Goal: Navigation & Orientation: Understand site structure

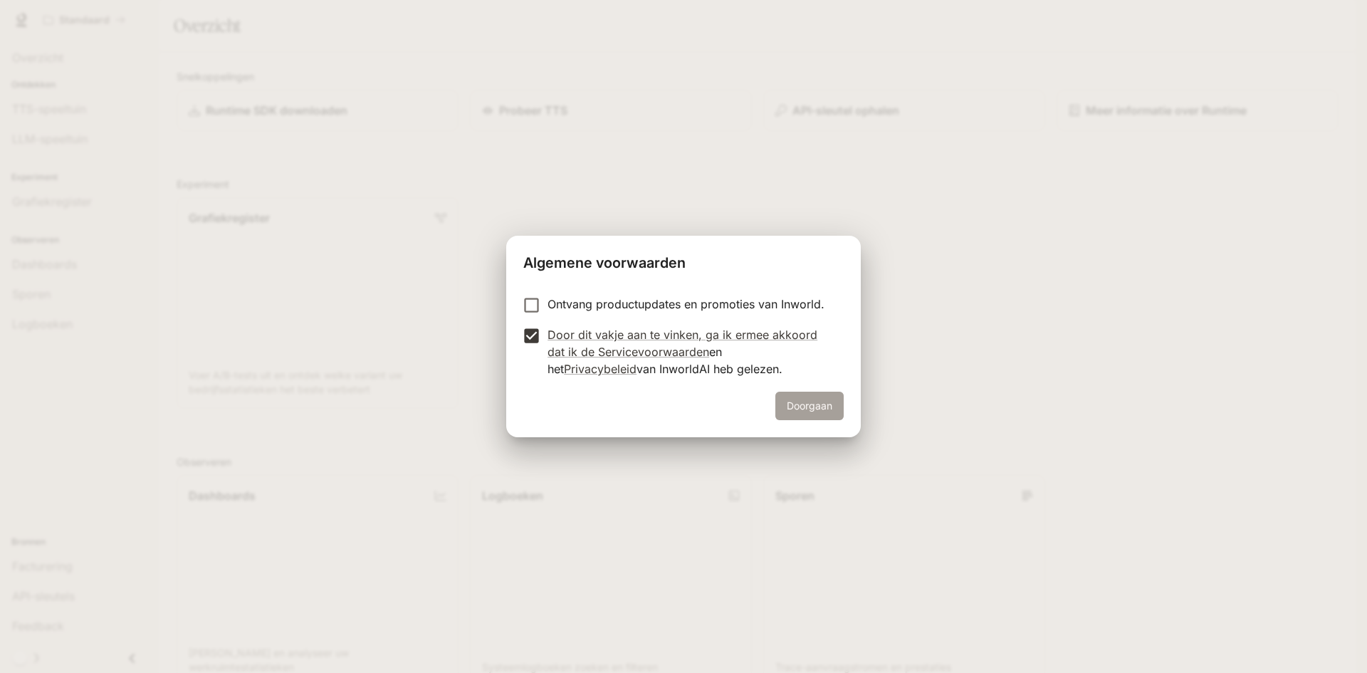
click at [822, 405] on font "Doorgaan" at bounding box center [810, 405] width 46 height 12
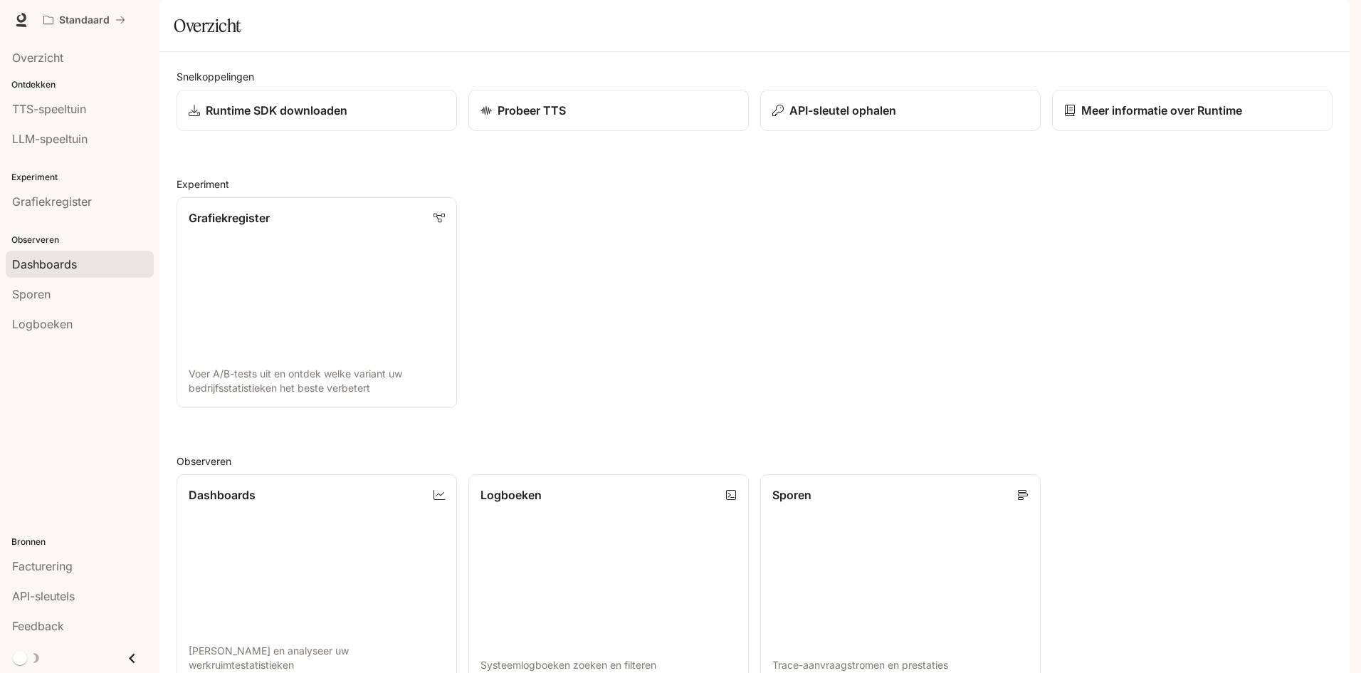
click at [41, 262] on font "Dashboards" at bounding box center [44, 264] width 65 height 14
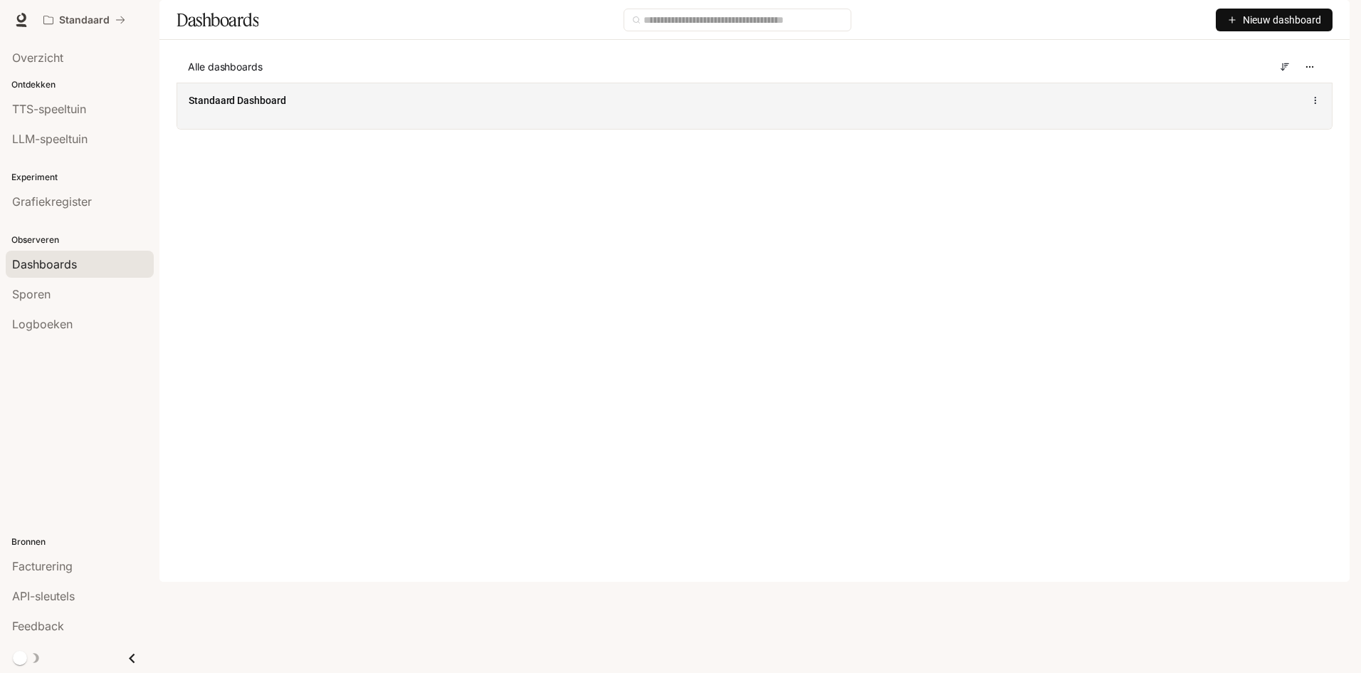
click at [1317, 105] on icon at bounding box center [1316, 100] width 10 height 10
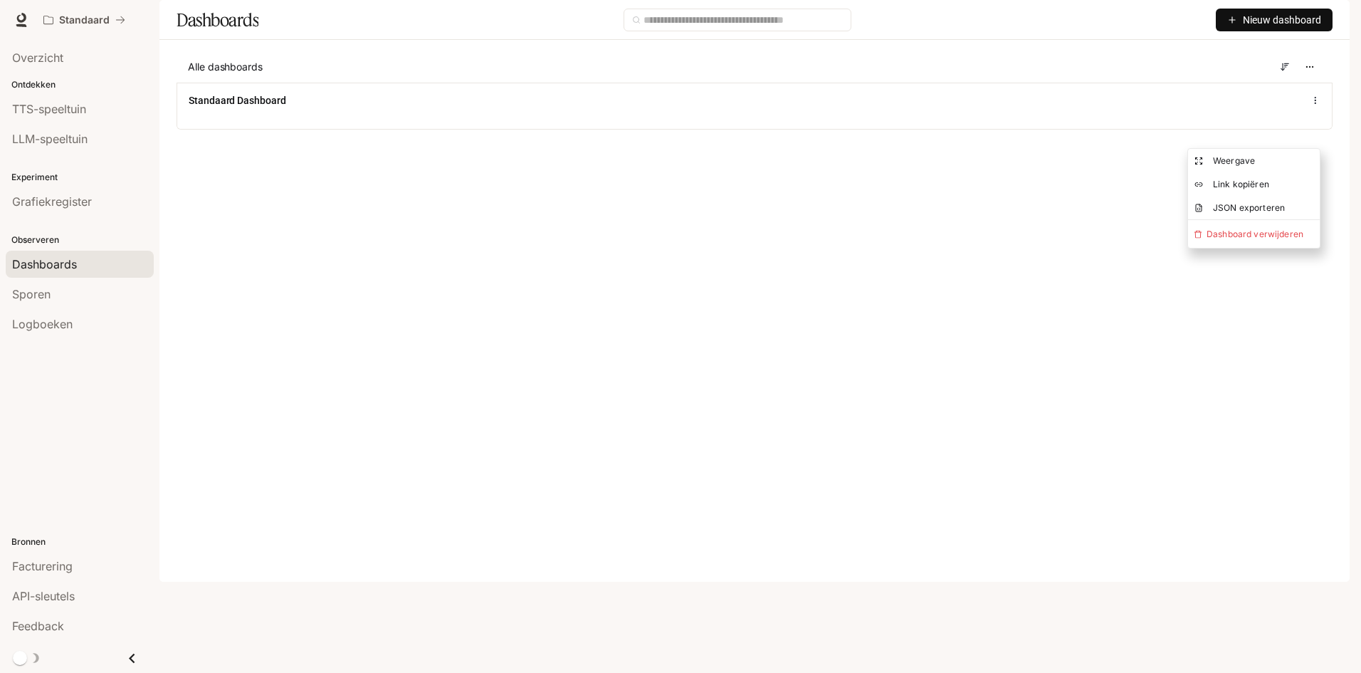
click at [1029, 151] on main "Dashboards Nieuw dashboard Alle dashboards Standaard Dashboard" at bounding box center [754, 75] width 1190 height 151
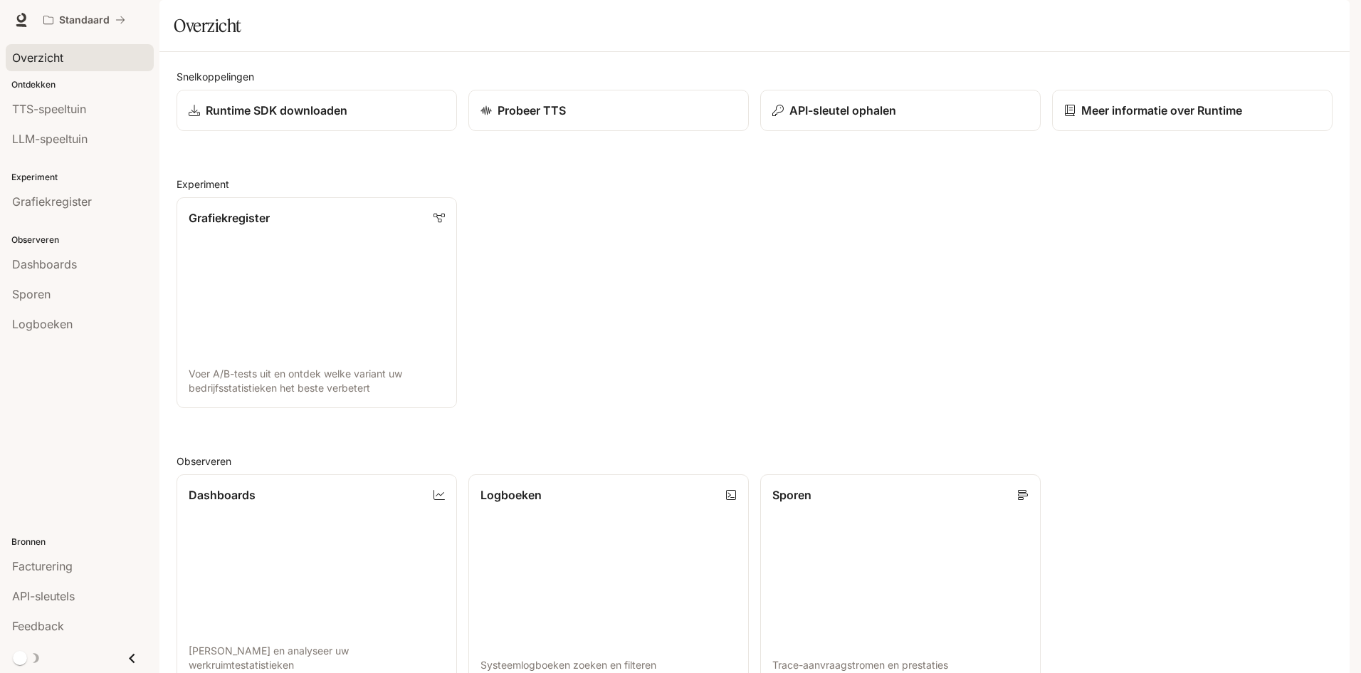
click at [43, 58] on font "Overzicht" at bounding box center [37, 58] width 51 height 14
click at [36, 263] on font "Dashboards" at bounding box center [44, 264] width 65 height 14
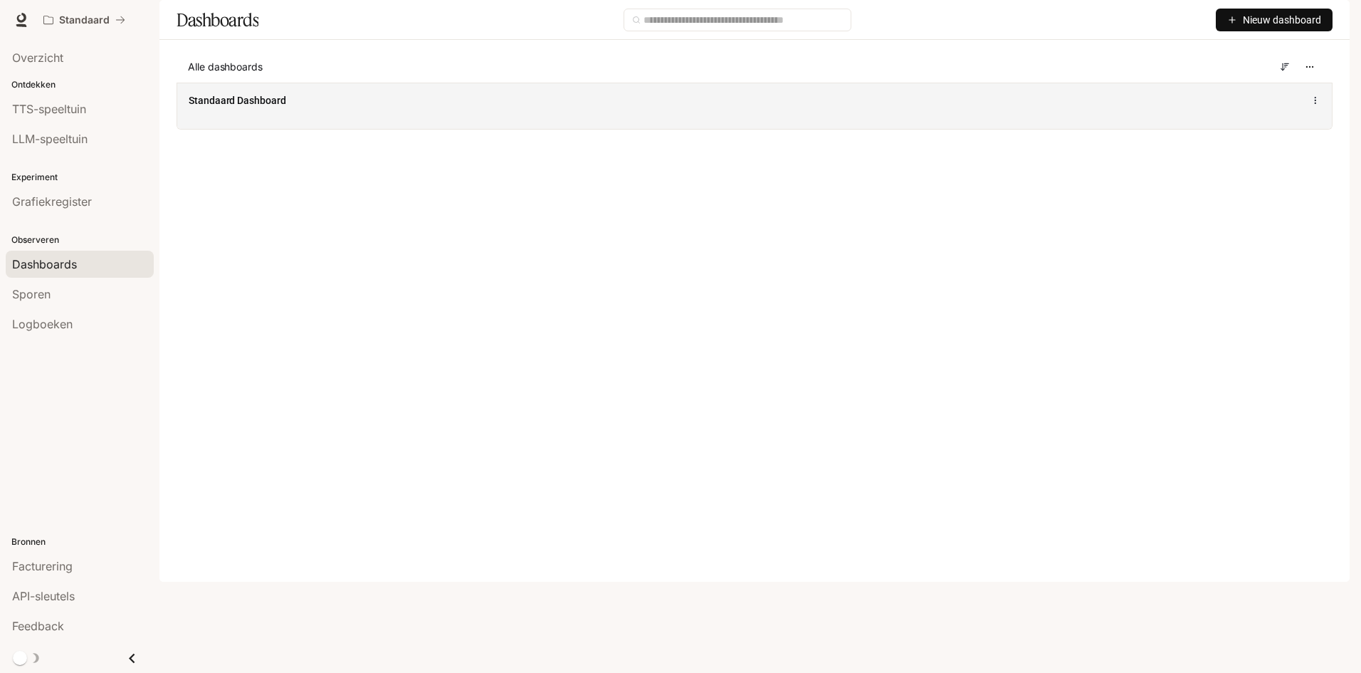
click at [252, 106] on font "Standaard Dashboard" at bounding box center [238, 100] width 98 height 11
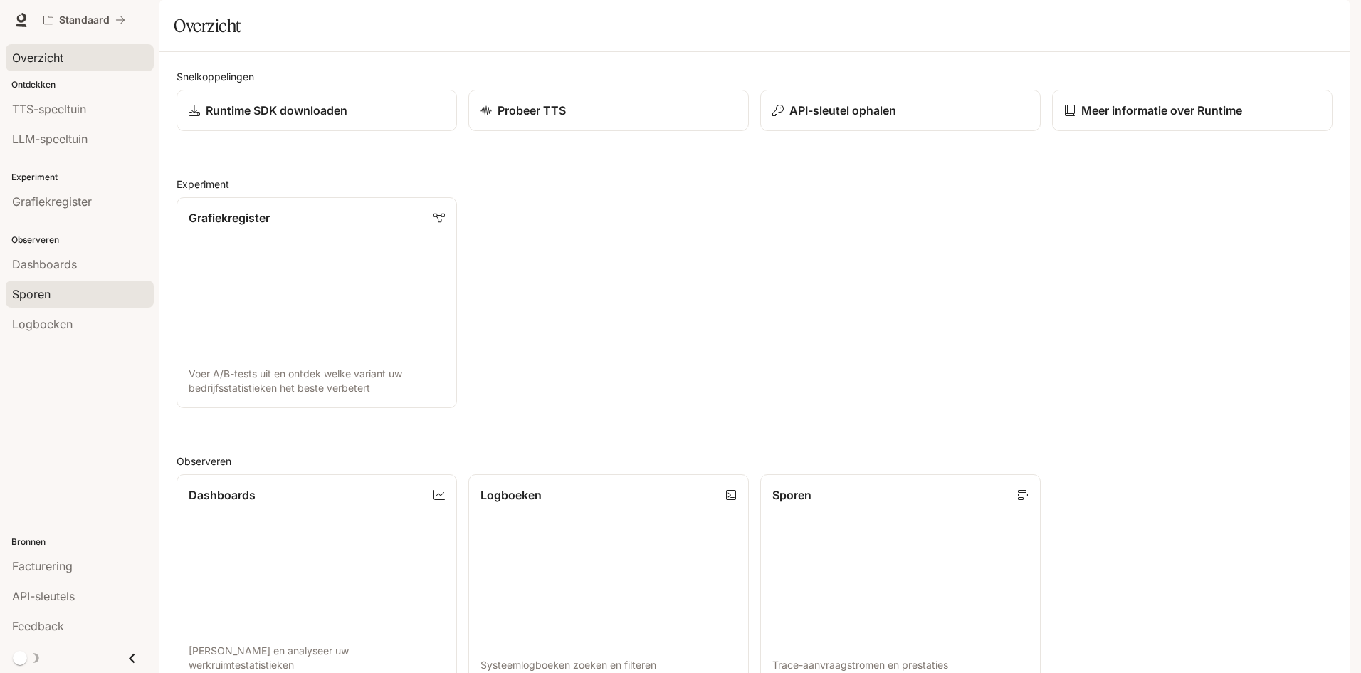
click at [47, 293] on font "Sporen" at bounding box center [31, 294] width 38 height 14
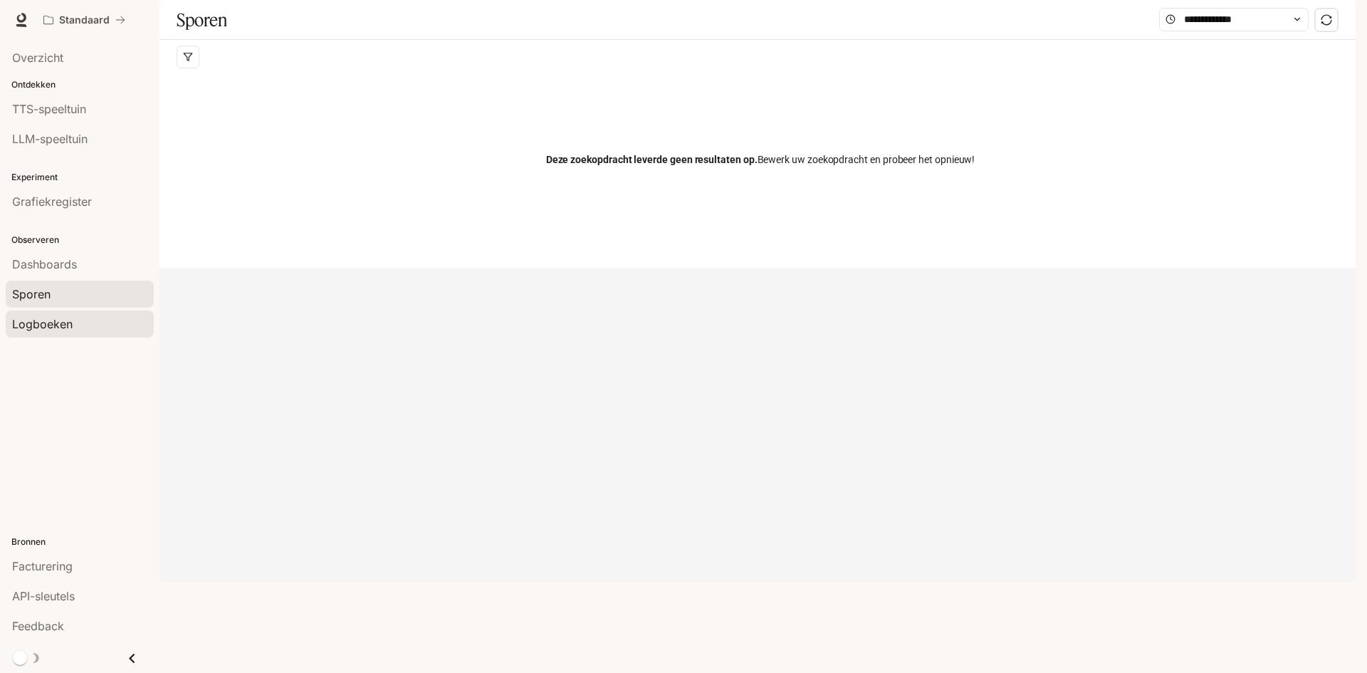
click at [65, 317] on font "Logboeken" at bounding box center [42, 324] width 61 height 14
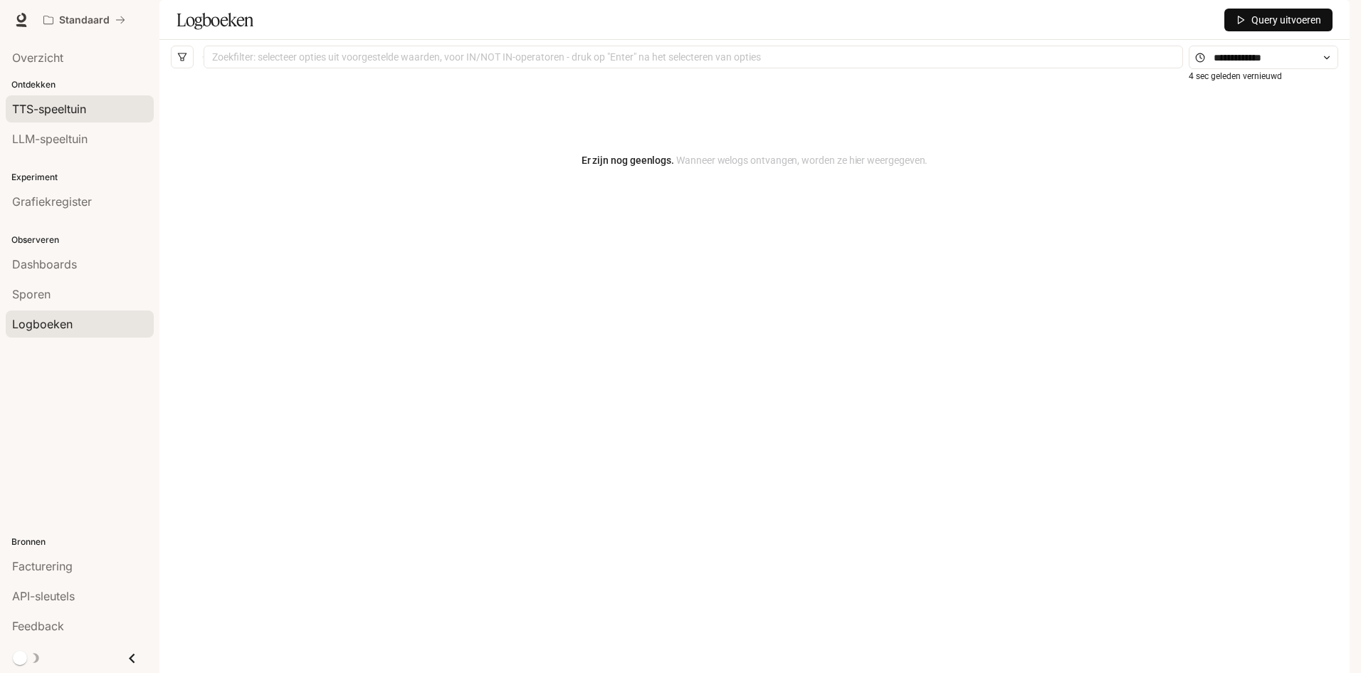
click at [65, 106] on font "TTS-speeltuin" at bounding box center [49, 109] width 74 height 14
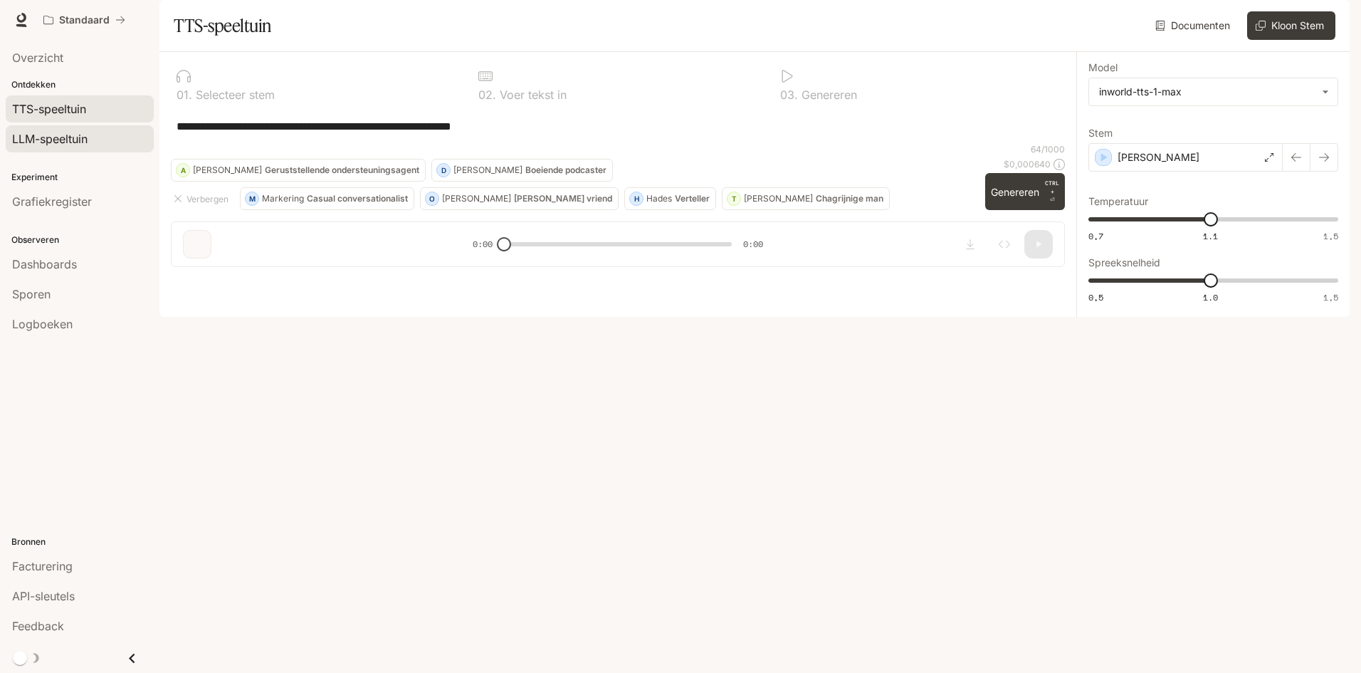
click at [78, 138] on font "LLM-speeltuin" at bounding box center [49, 139] width 75 height 14
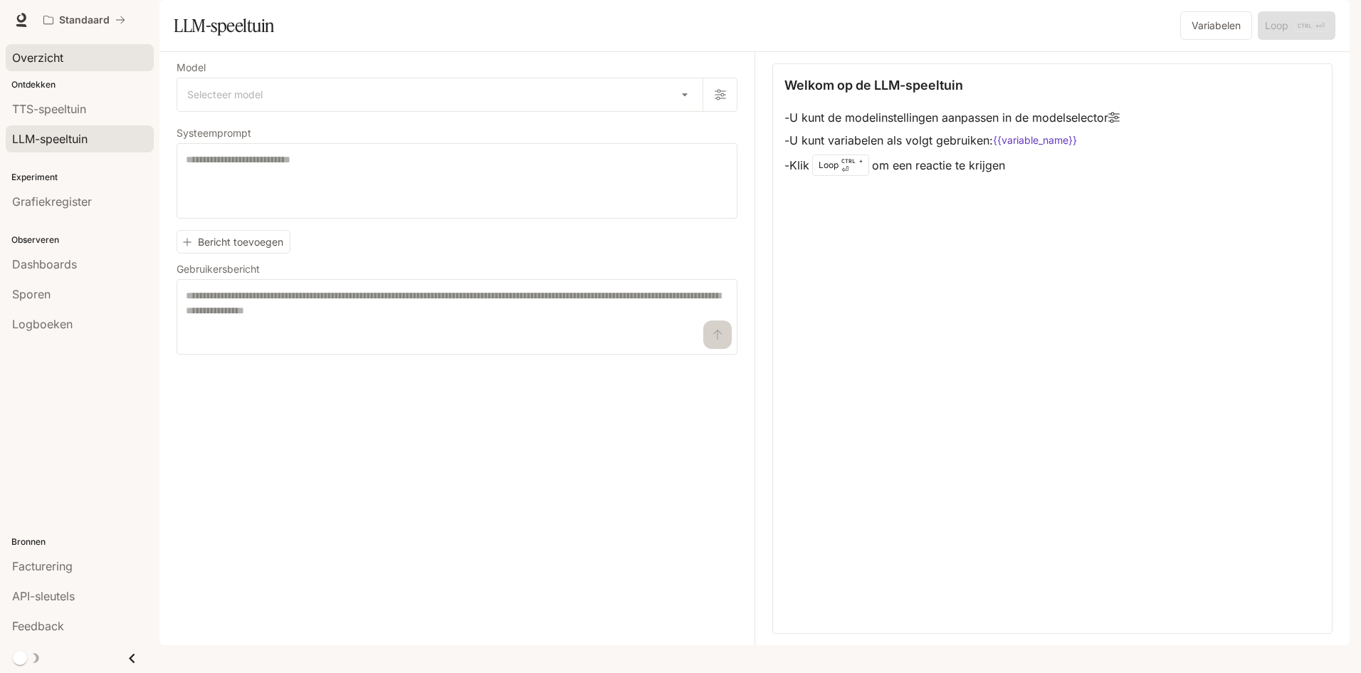
click at [52, 56] on font "Overzicht" at bounding box center [37, 58] width 51 height 14
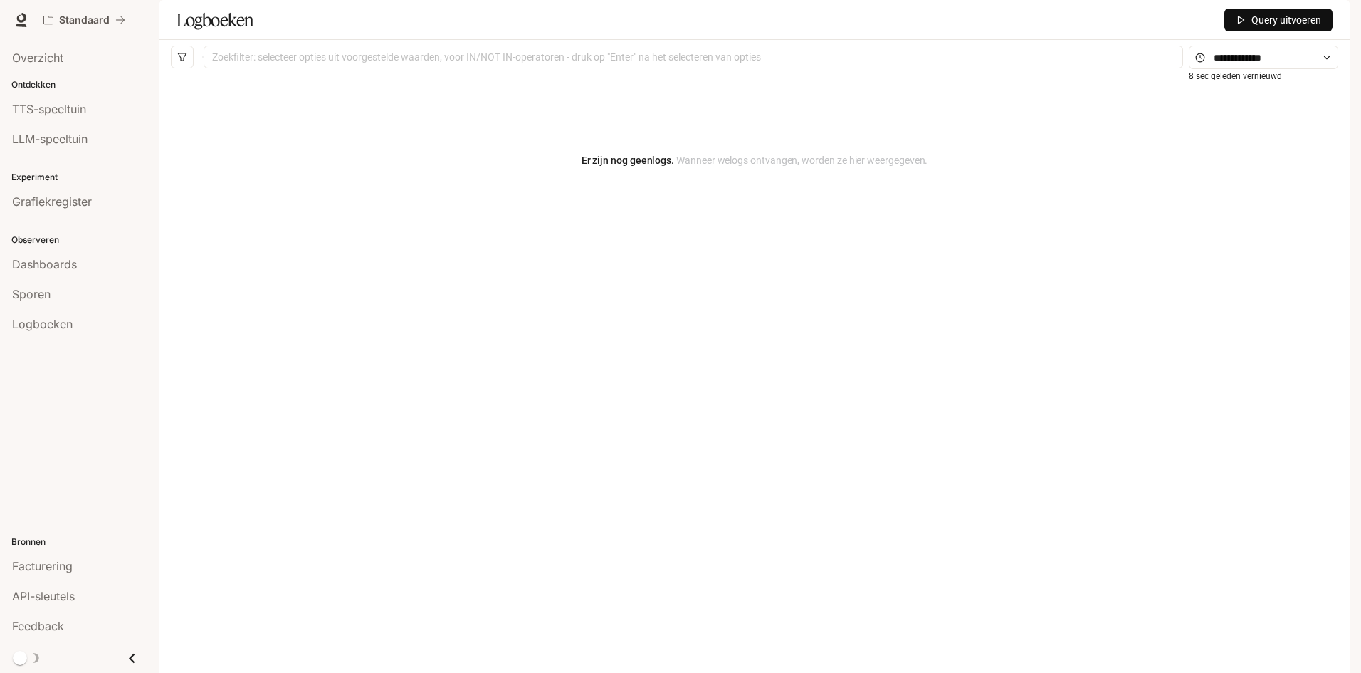
click at [40, 83] on font "Ontdekken" at bounding box center [33, 84] width 44 height 11
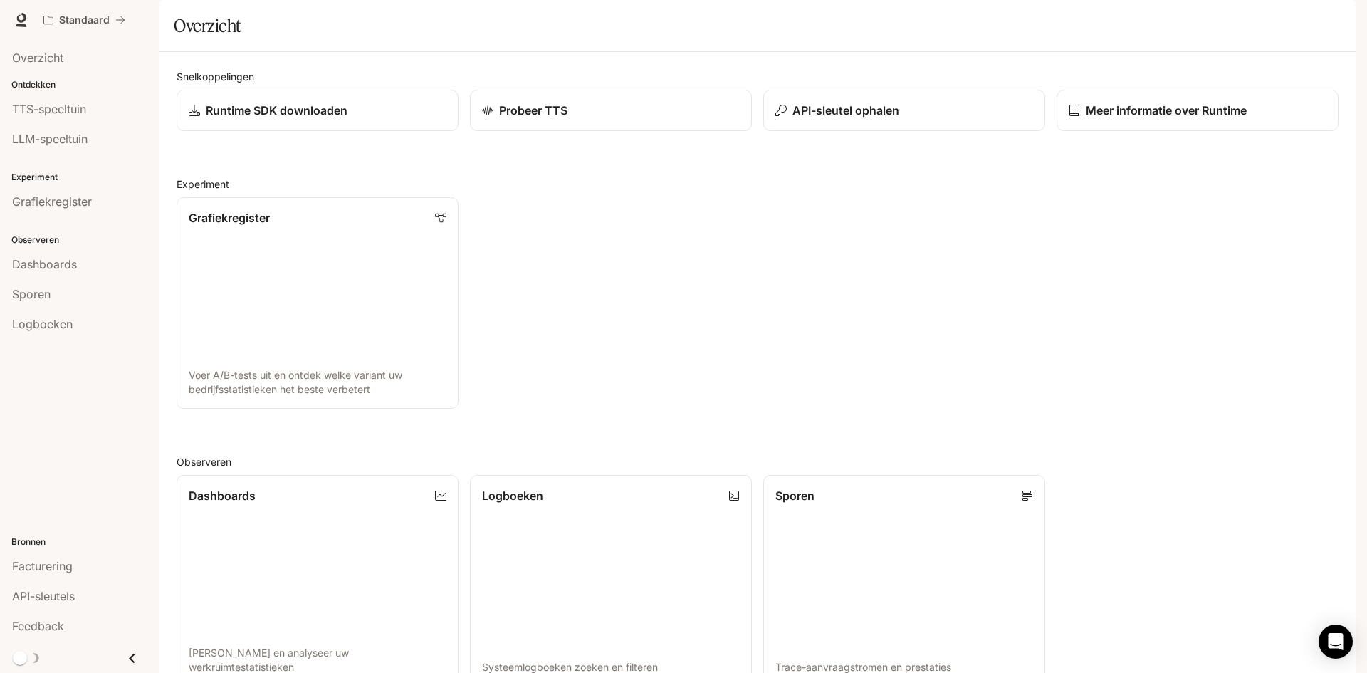
click at [43, 83] on font "Ontdekken" at bounding box center [33, 84] width 44 height 11
click at [1270, 19] on span "Documentation" at bounding box center [1270, 20] width 70 height 18
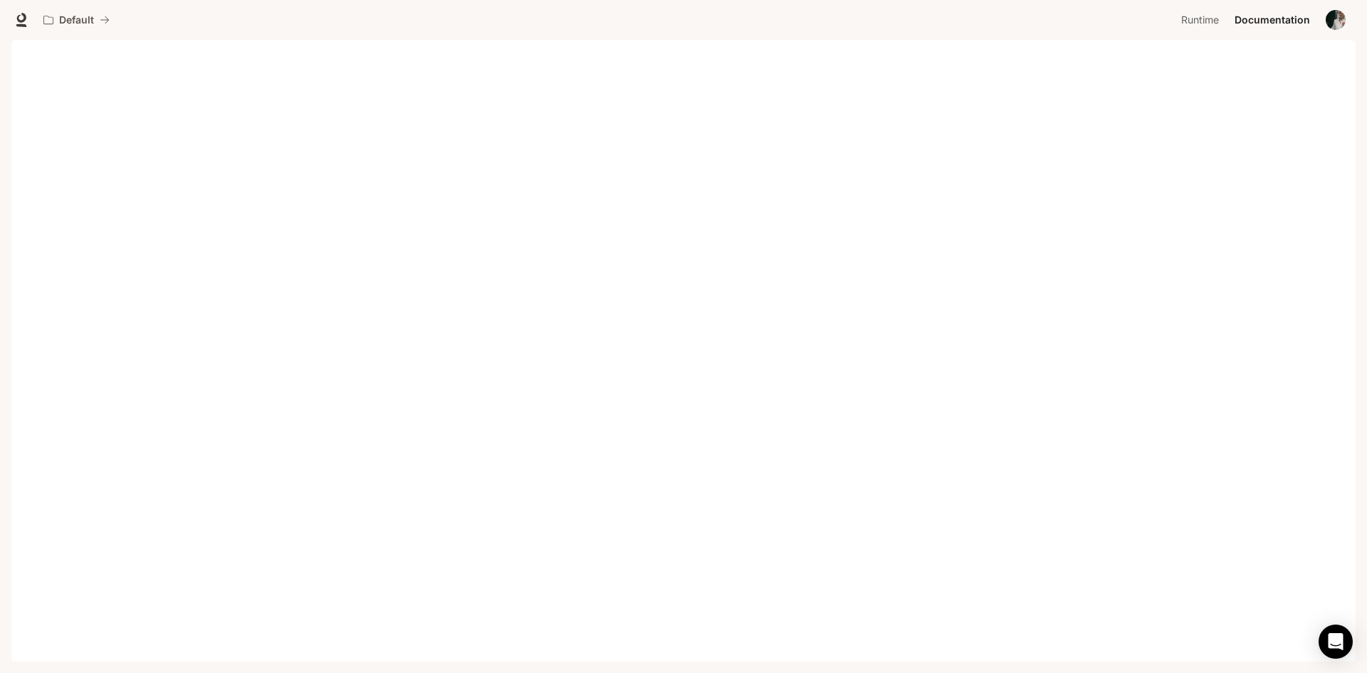
click at [1341, 19] on img "button" at bounding box center [1336, 20] width 20 height 20
click at [1135, 11] on div at bounding box center [683, 336] width 1367 height 673
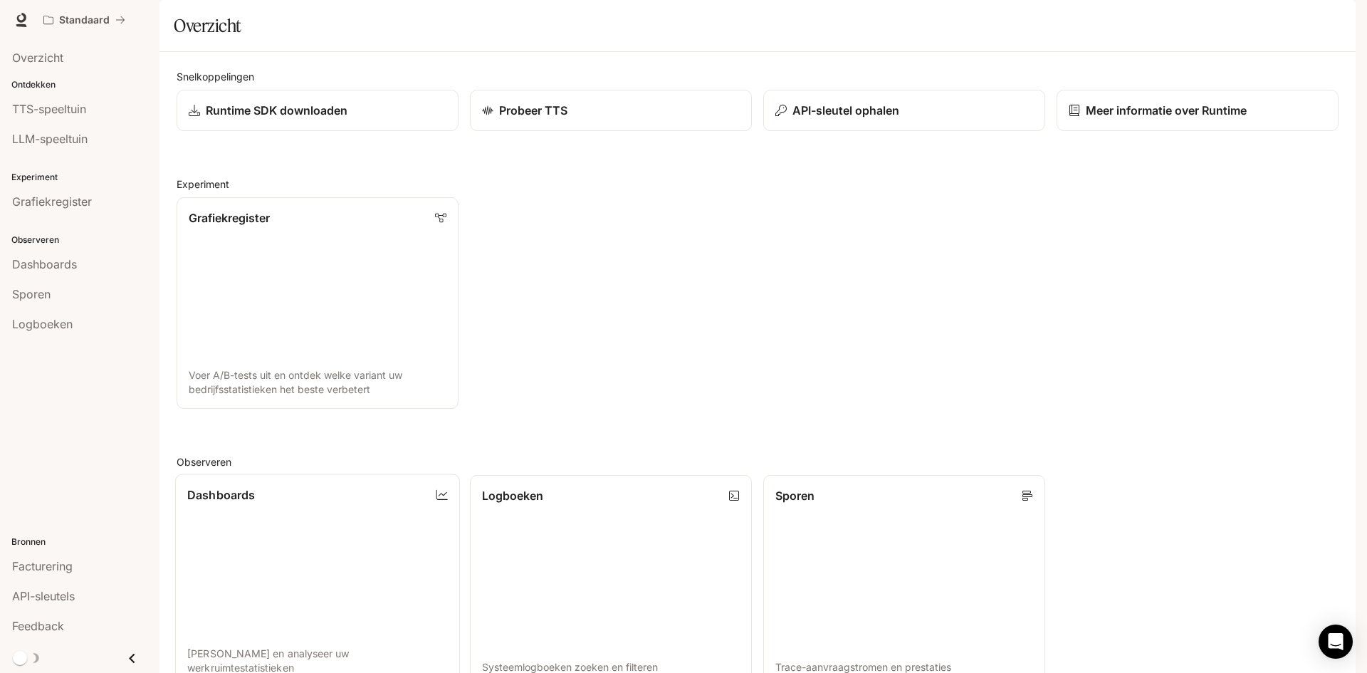
click at [247, 502] on font "Dashboards" at bounding box center [221, 495] width 68 height 14
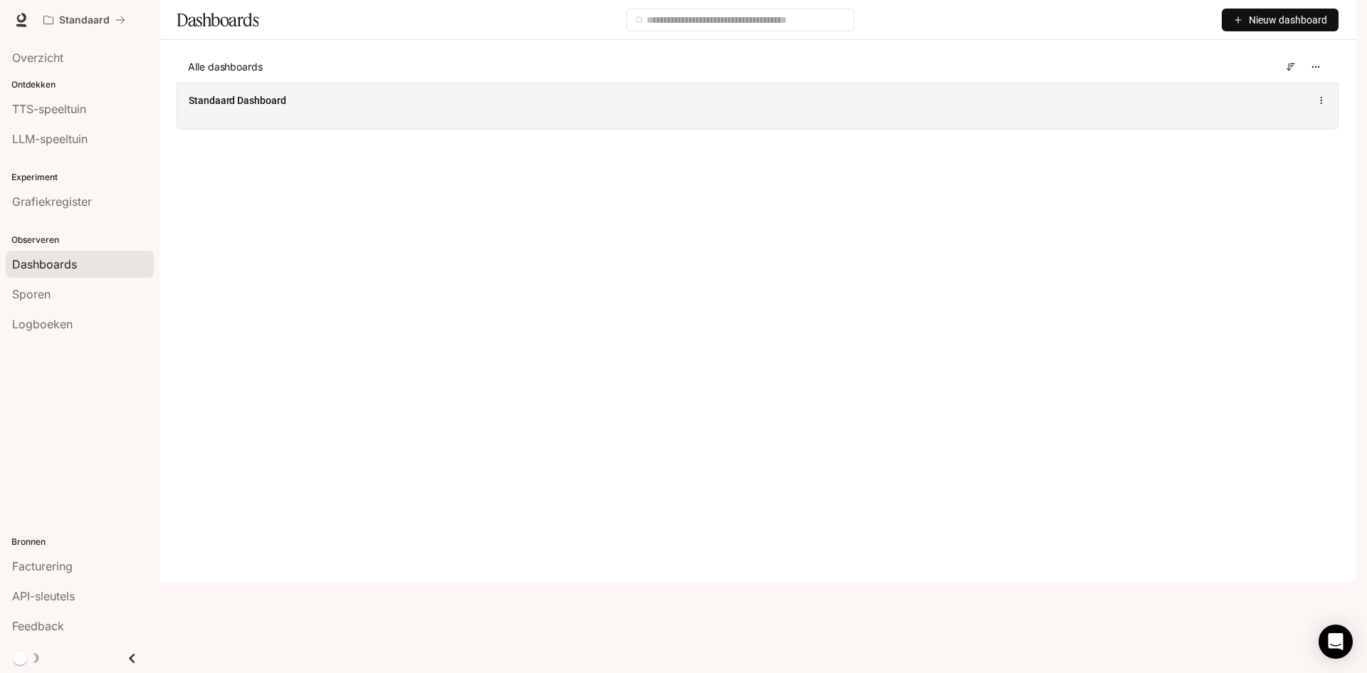
click at [271, 108] on span "Standaard Dashboard" at bounding box center [238, 100] width 98 height 14
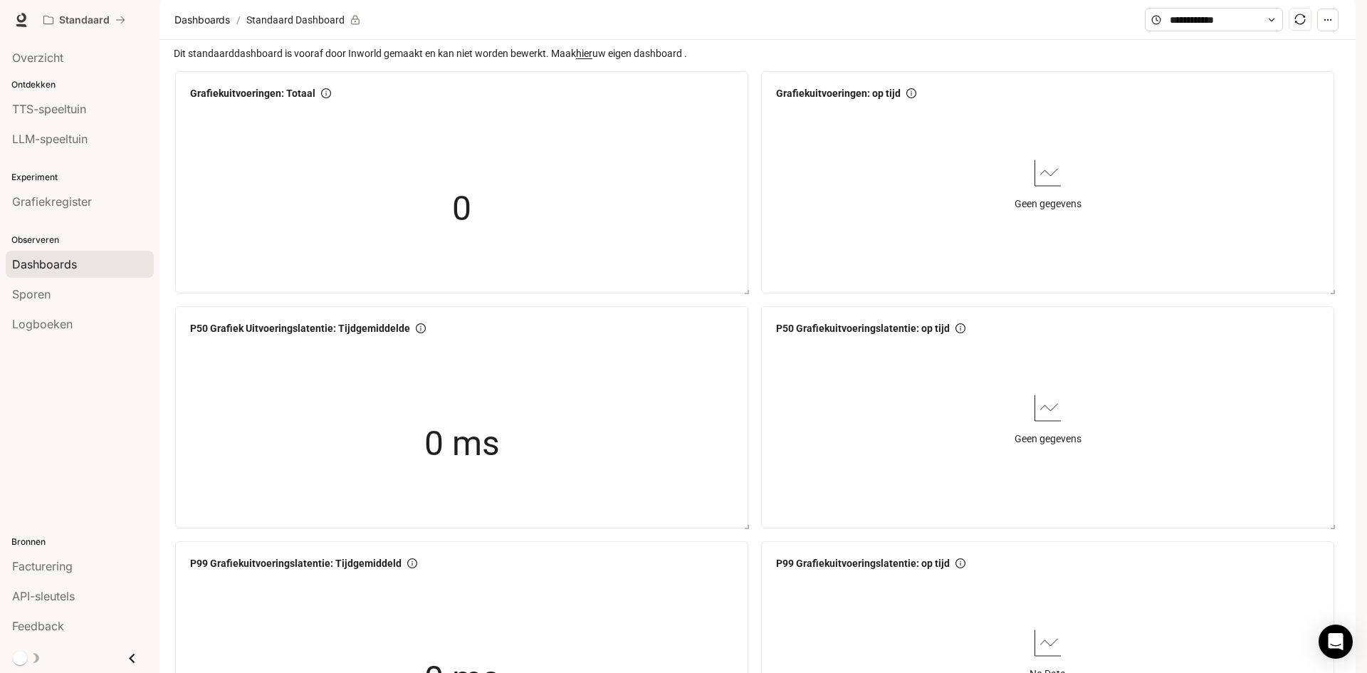
click at [351, 25] on icon at bounding box center [355, 20] width 10 height 10
click at [1333, 31] on button "button" at bounding box center [1327, 20] width 21 height 23
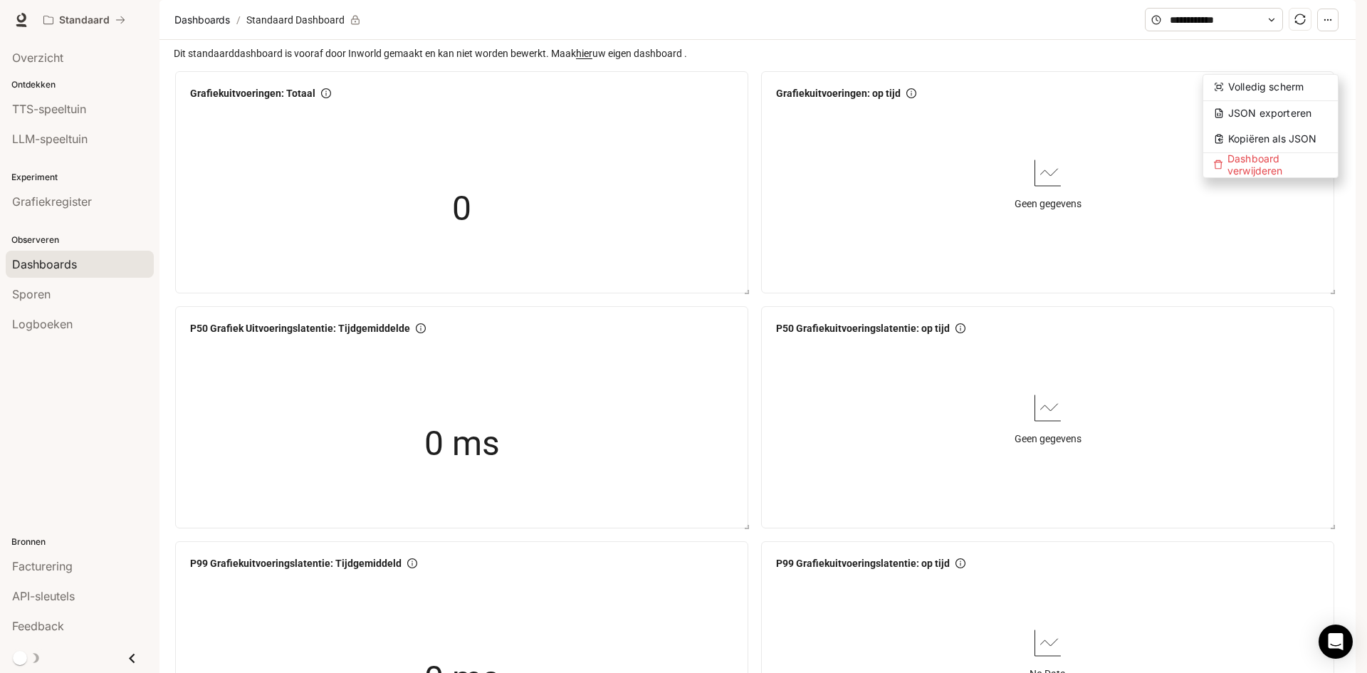
click at [1196, 34] on div "Standaard Looptijd Looptijd Documentatie Documentatie" at bounding box center [683, 20] width 1367 height 40
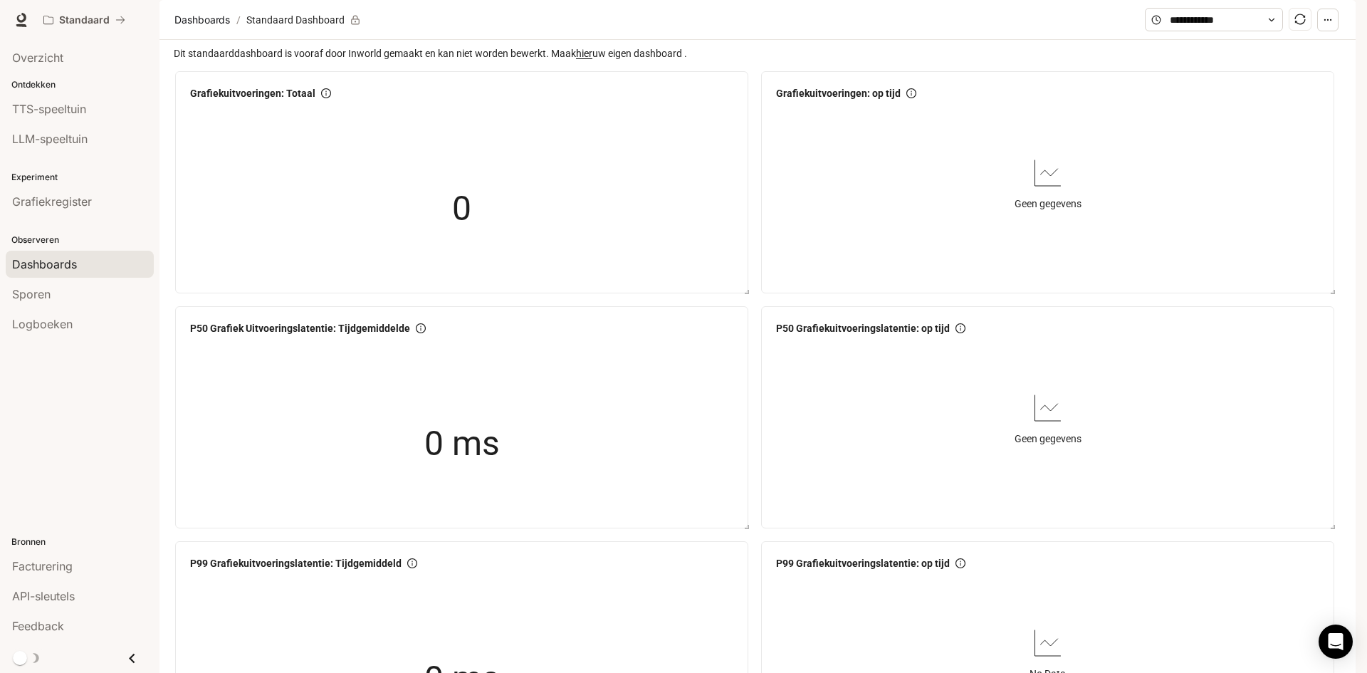
click at [1212, 21] on font "Looptijd" at bounding box center [1208, 20] width 41 height 12
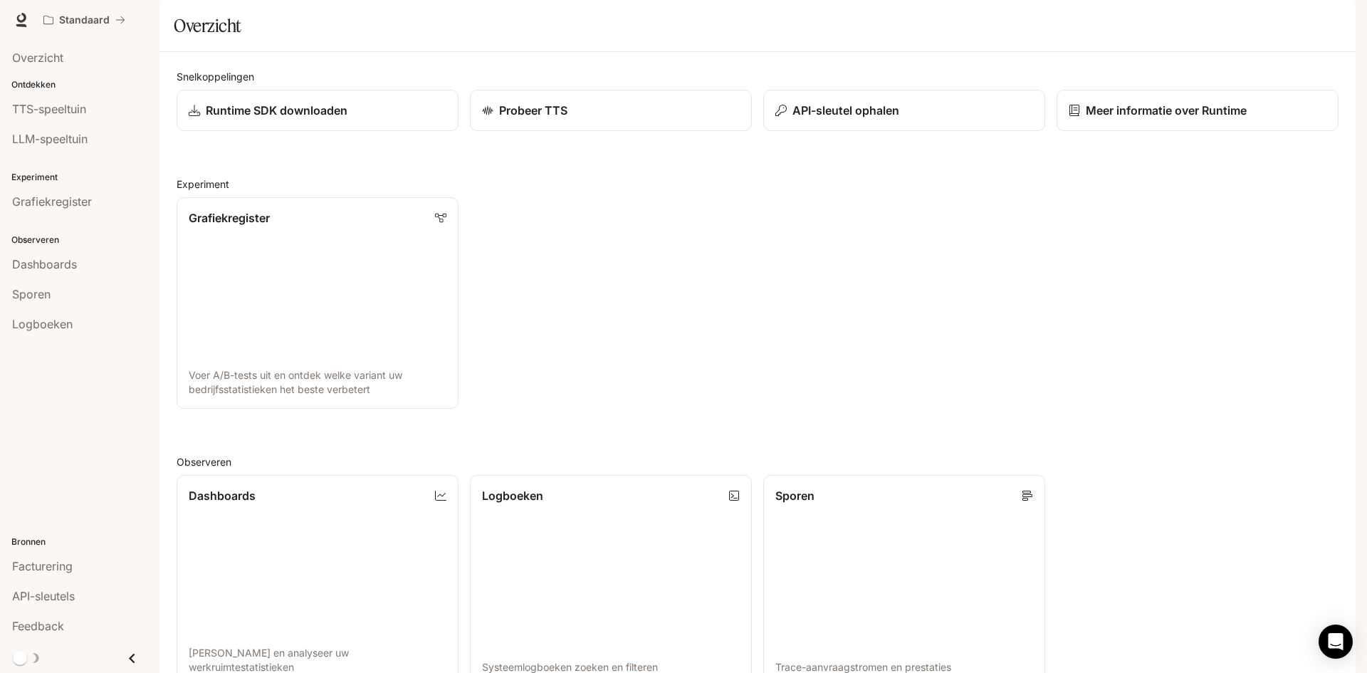
click at [1340, 17] on img "button" at bounding box center [1336, 20] width 20 height 20
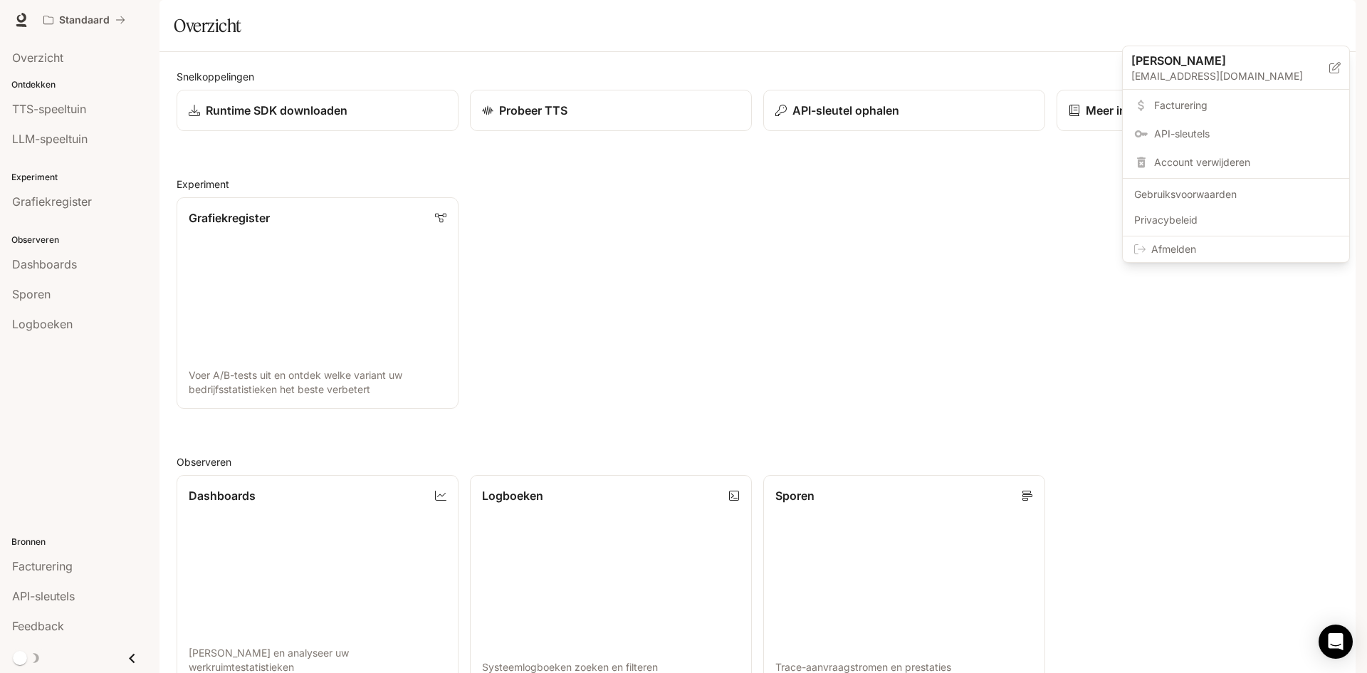
click at [1029, 276] on div at bounding box center [683, 336] width 1367 height 673
